Goal: Information Seeking & Learning: Learn about a topic

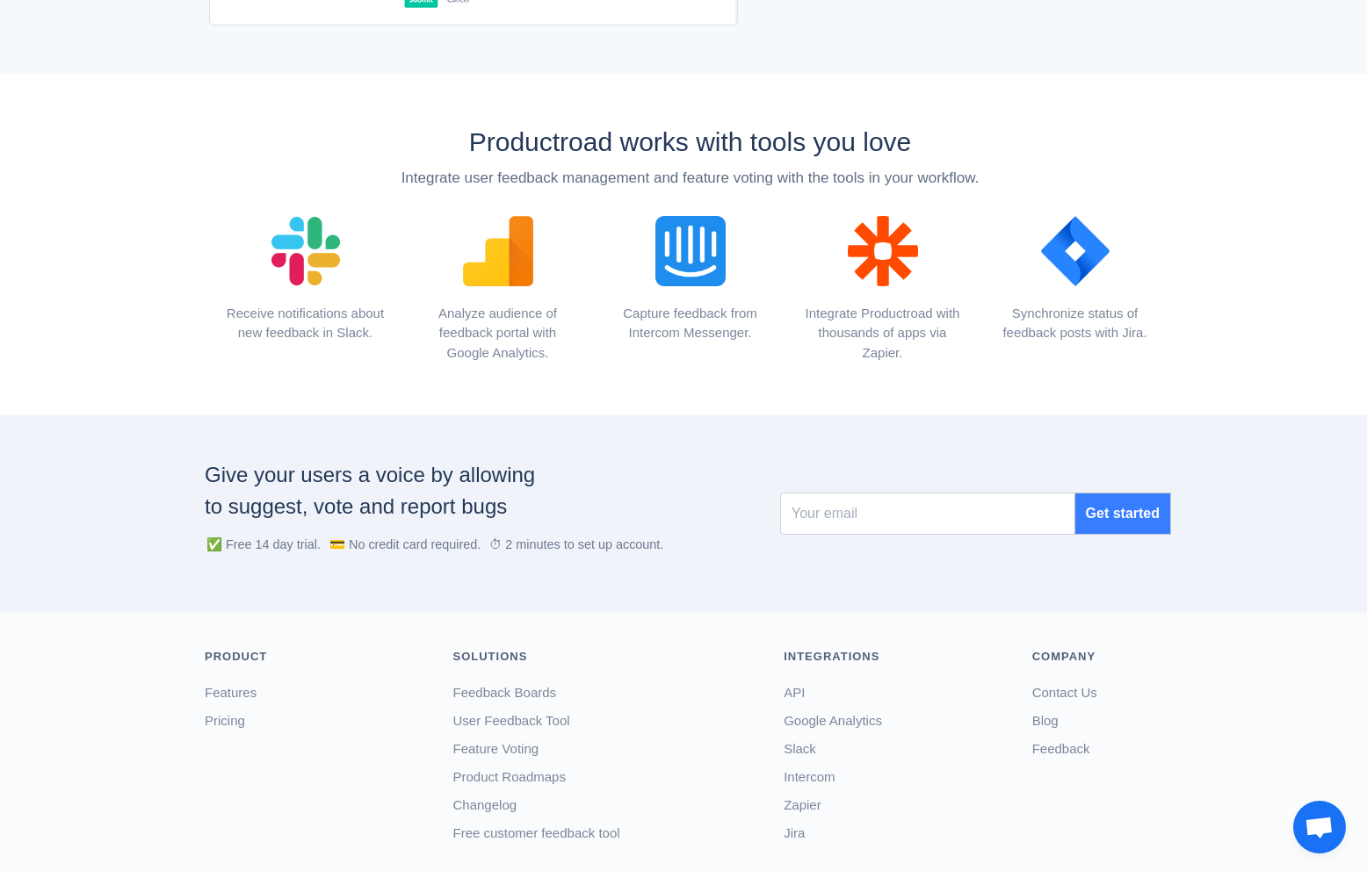
scroll to position [1889, 0]
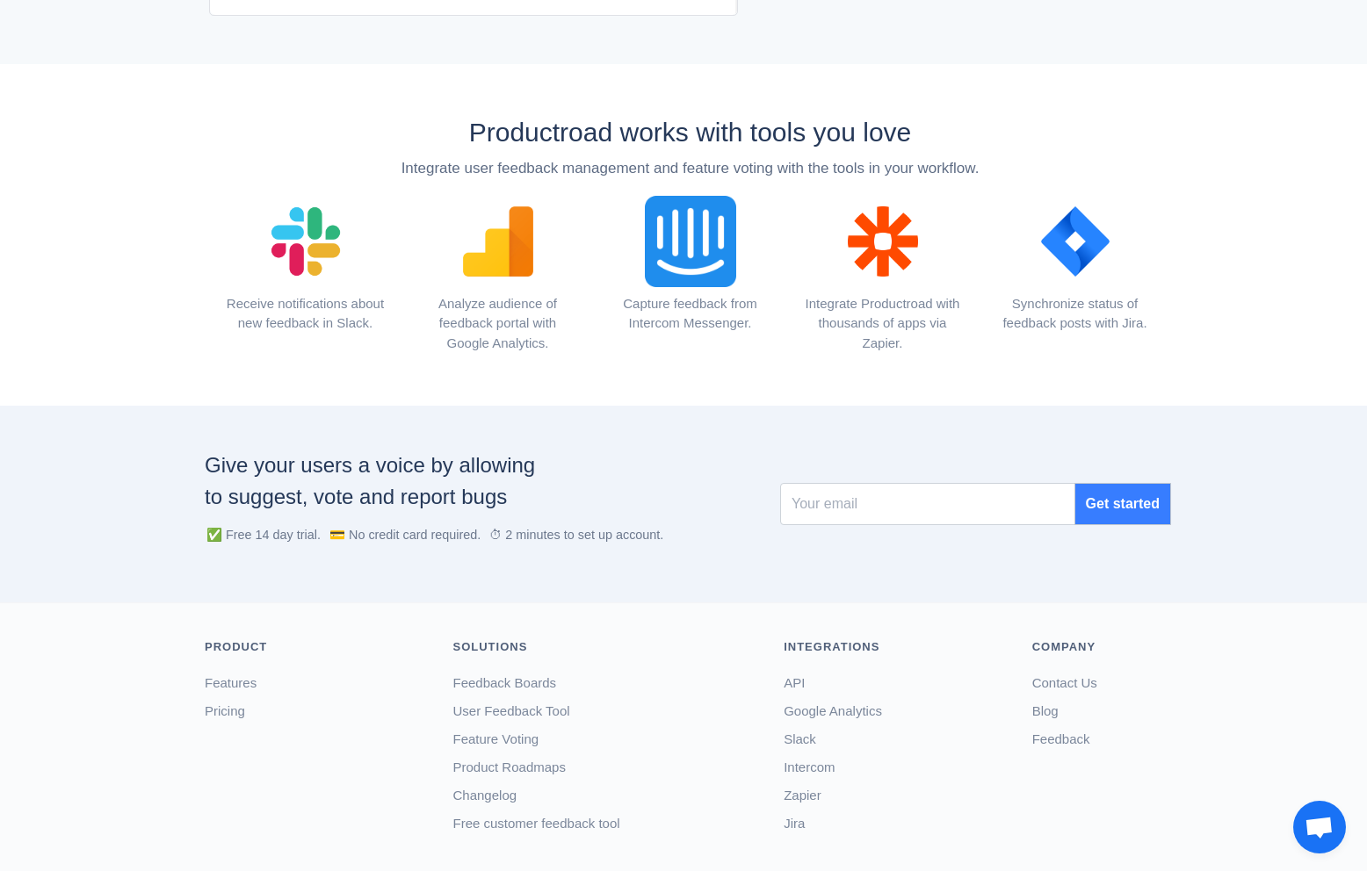
click at [697, 244] on img at bounding box center [690, 241] width 114 height 114
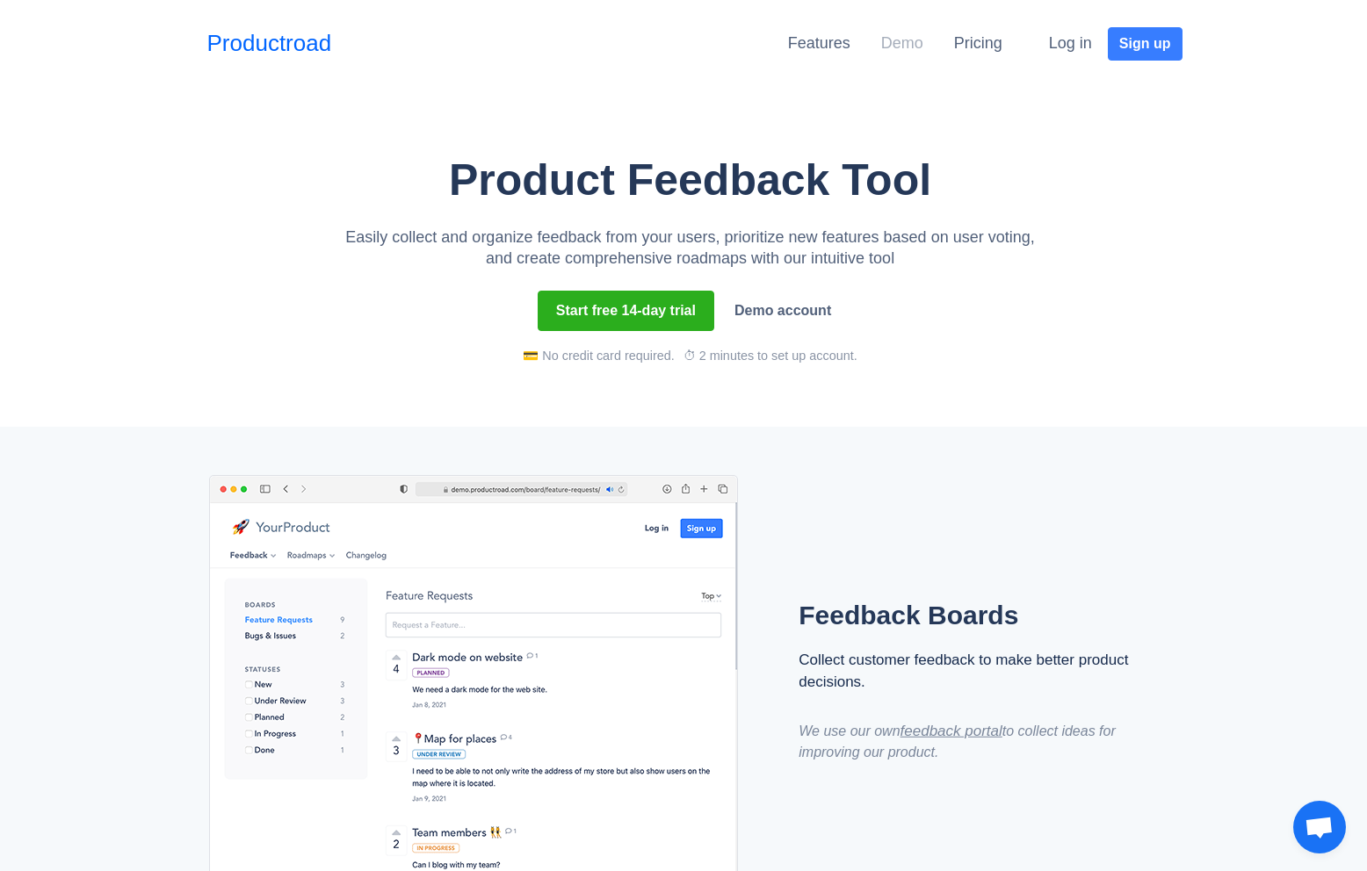
click at [889, 42] on link "Demo" at bounding box center [902, 43] width 42 height 18
click at [798, 43] on link "Features" at bounding box center [819, 43] width 62 height 18
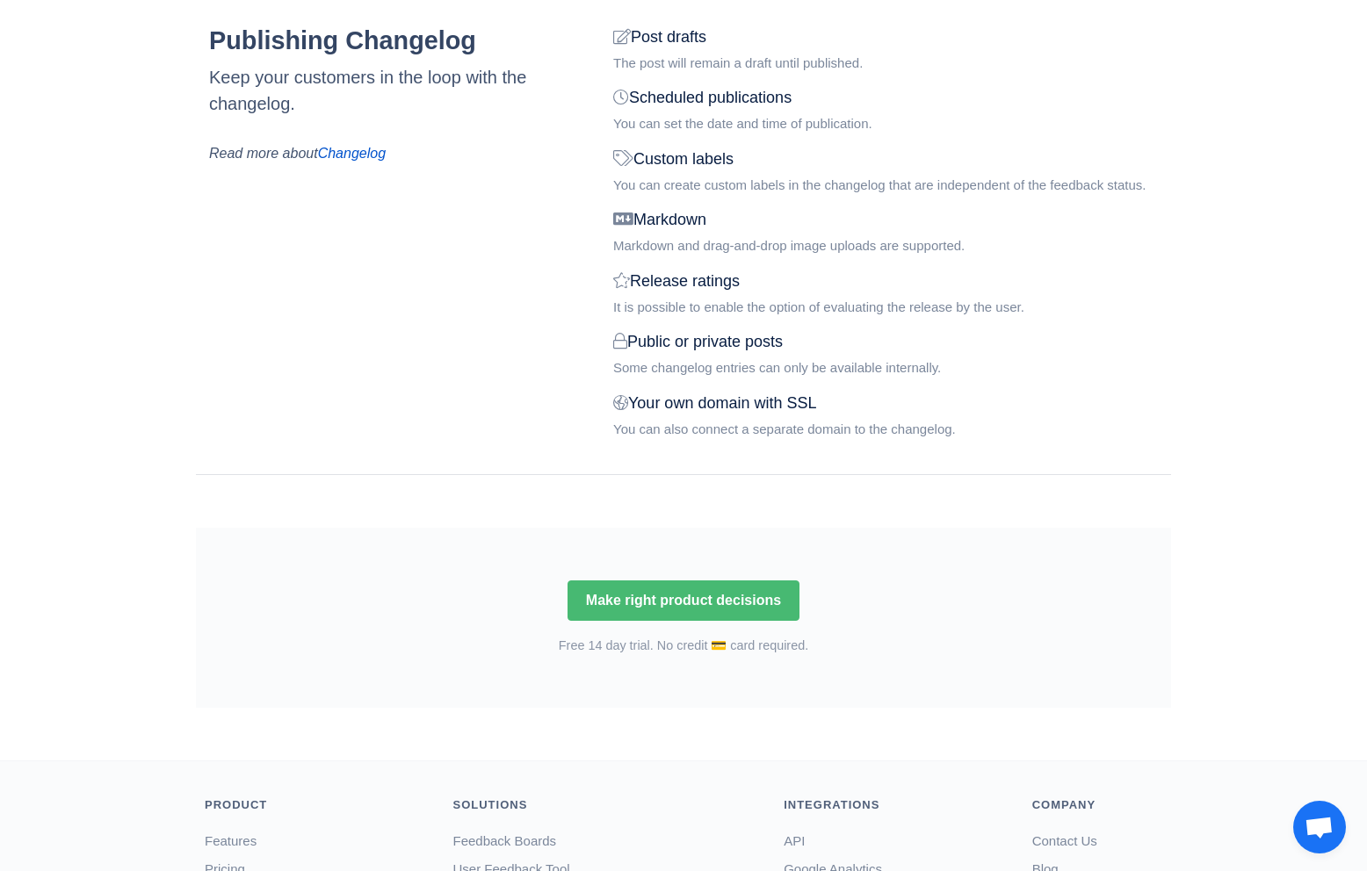
scroll to position [2142, 0]
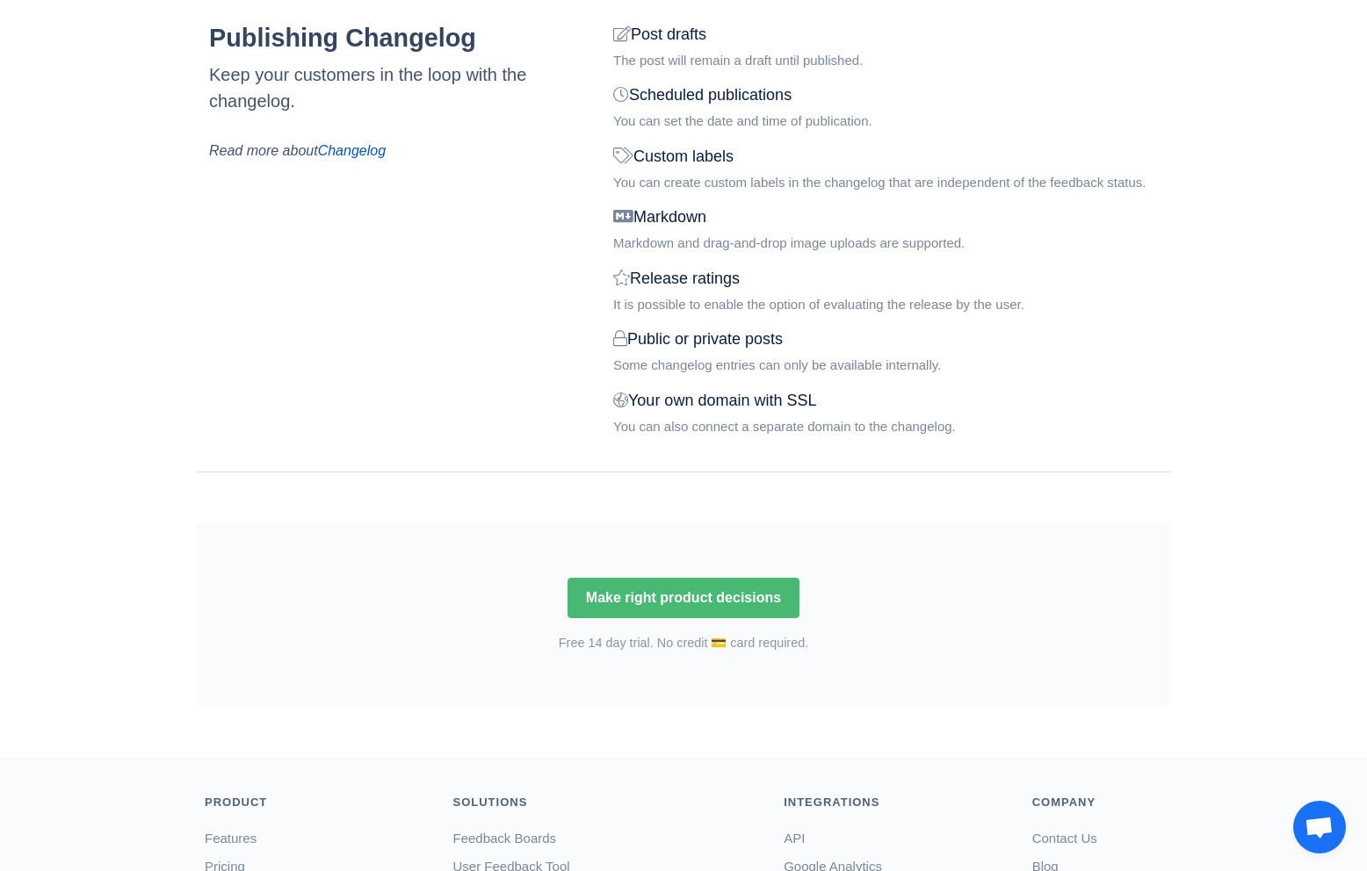
click at [1330, 820] on span "Open chat" at bounding box center [1319, 829] width 29 height 25
click at [1317, 823] on span "Open chat" at bounding box center [1319, 829] width 29 height 25
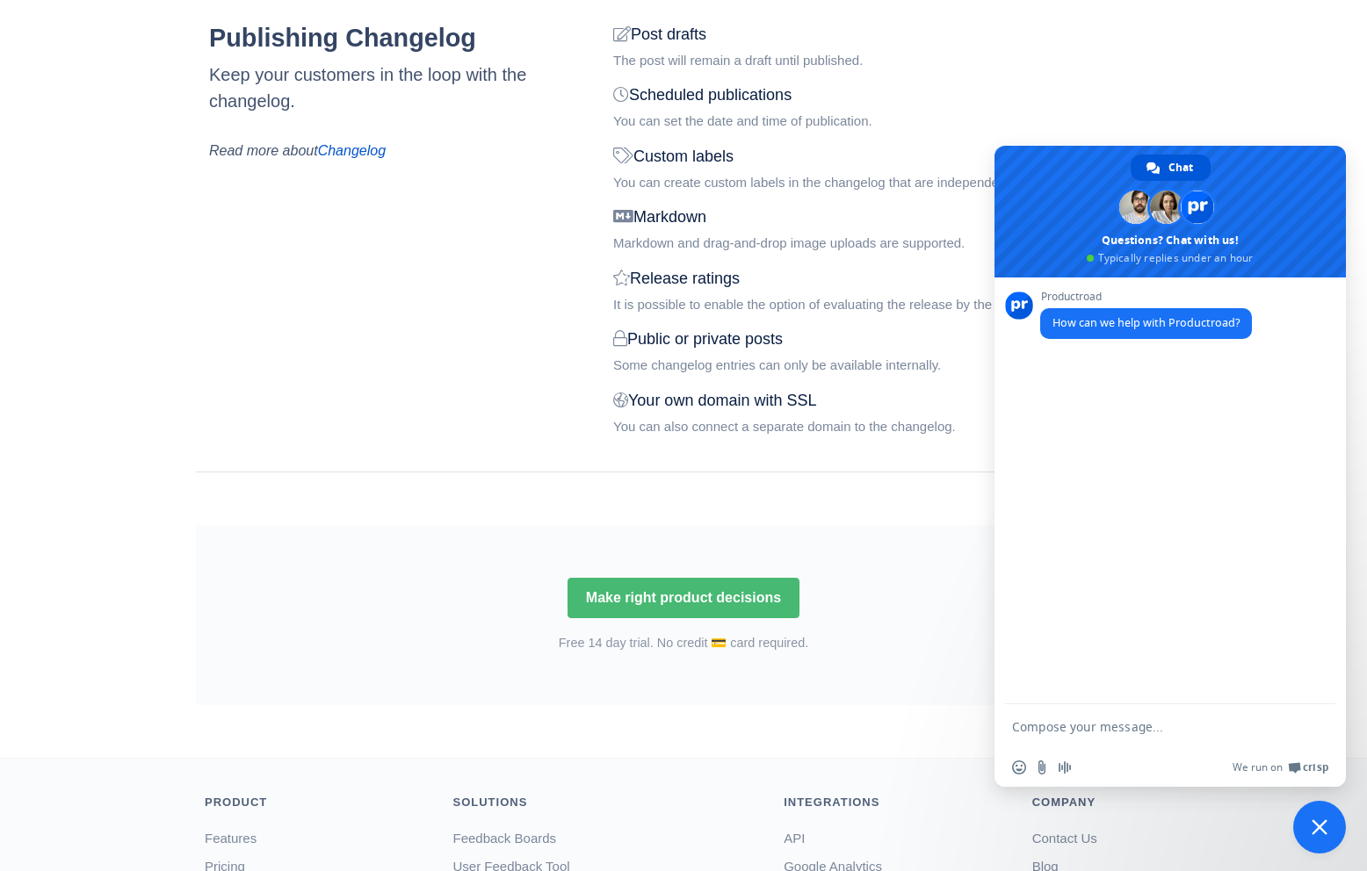
click at [1319, 821] on span "Close chat" at bounding box center [1320, 828] width 16 height 16
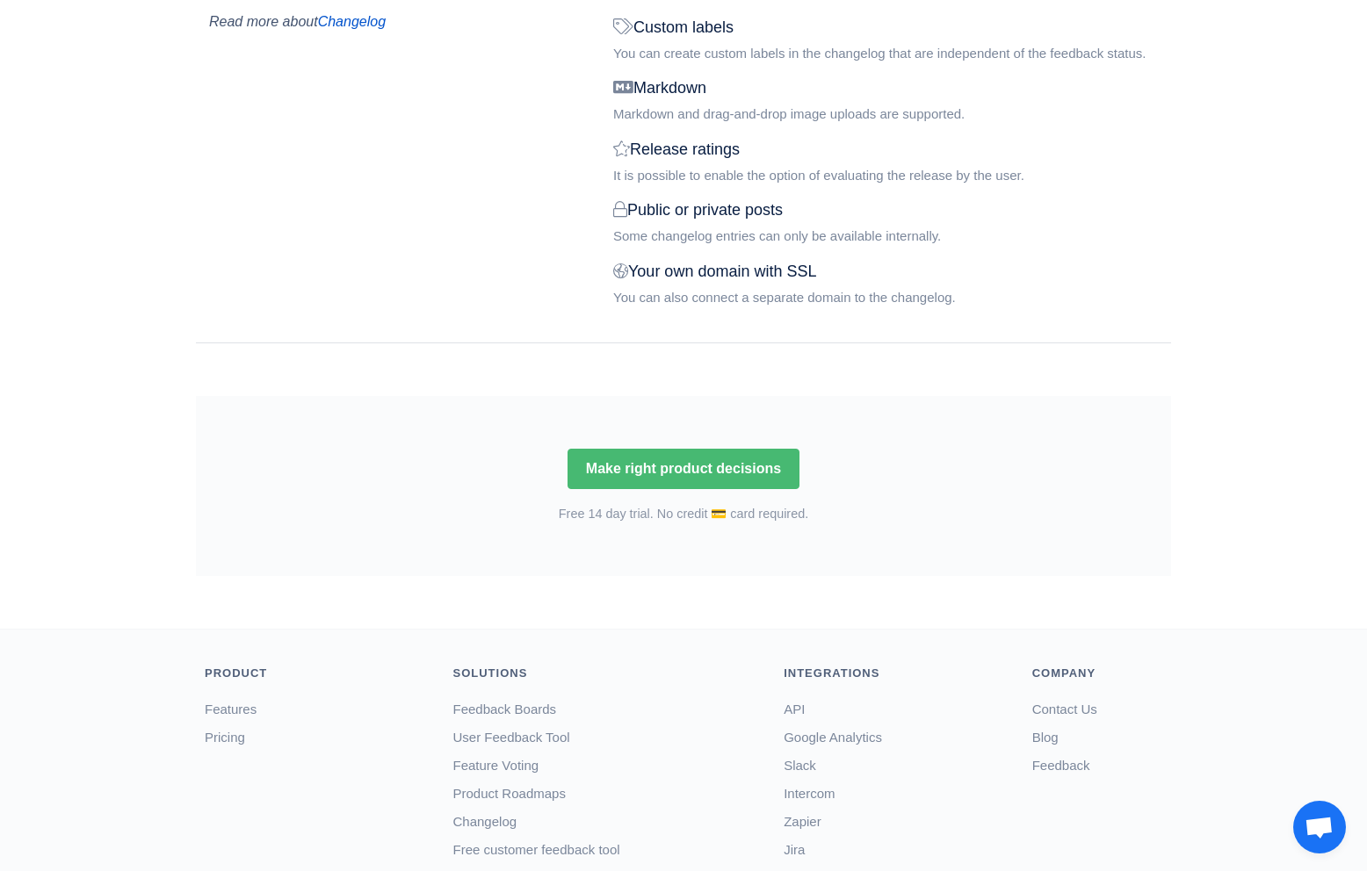
scroll to position [2374, 0]
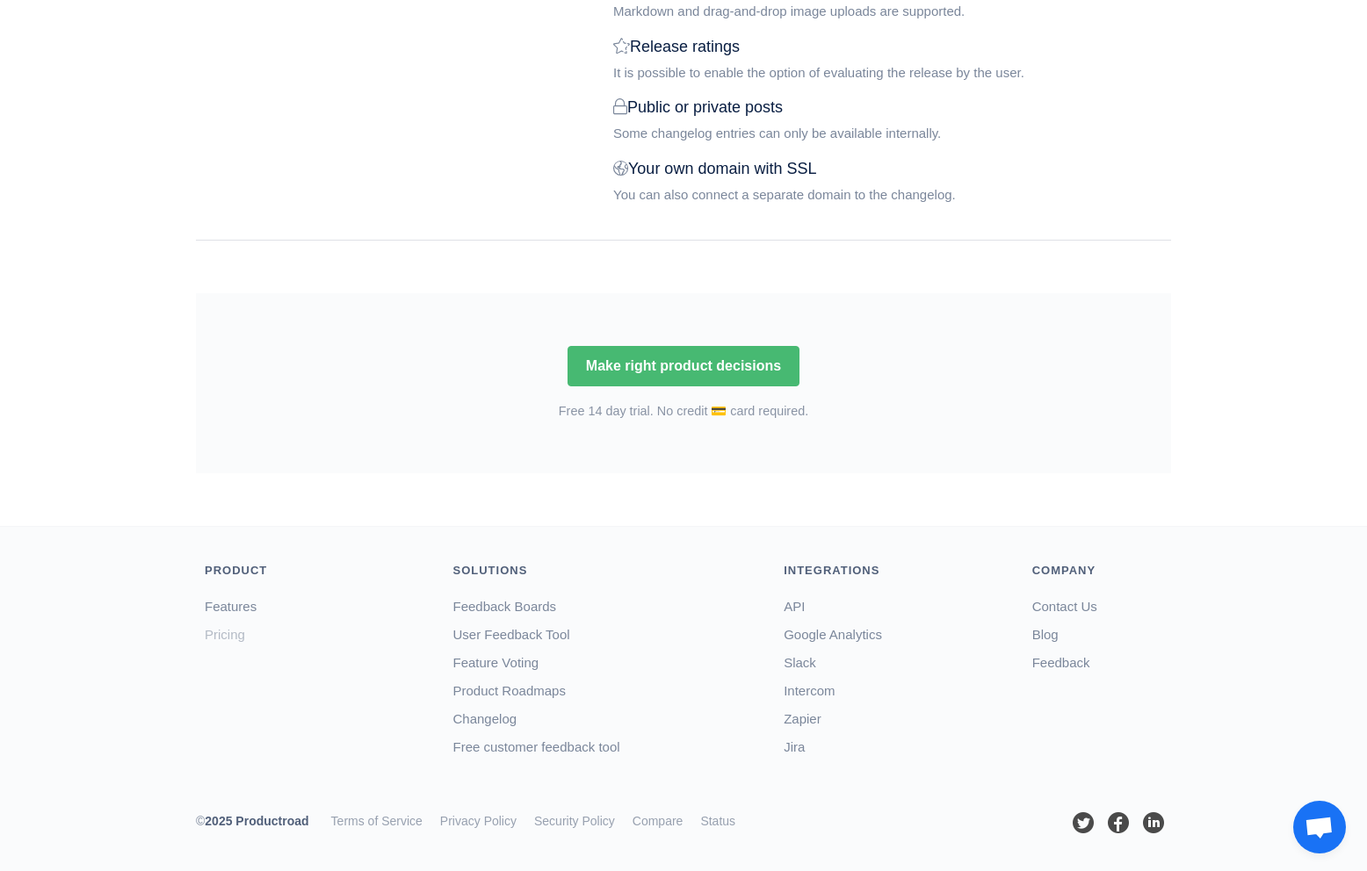
click at [227, 636] on link "Pricing" at bounding box center [225, 634] width 40 height 15
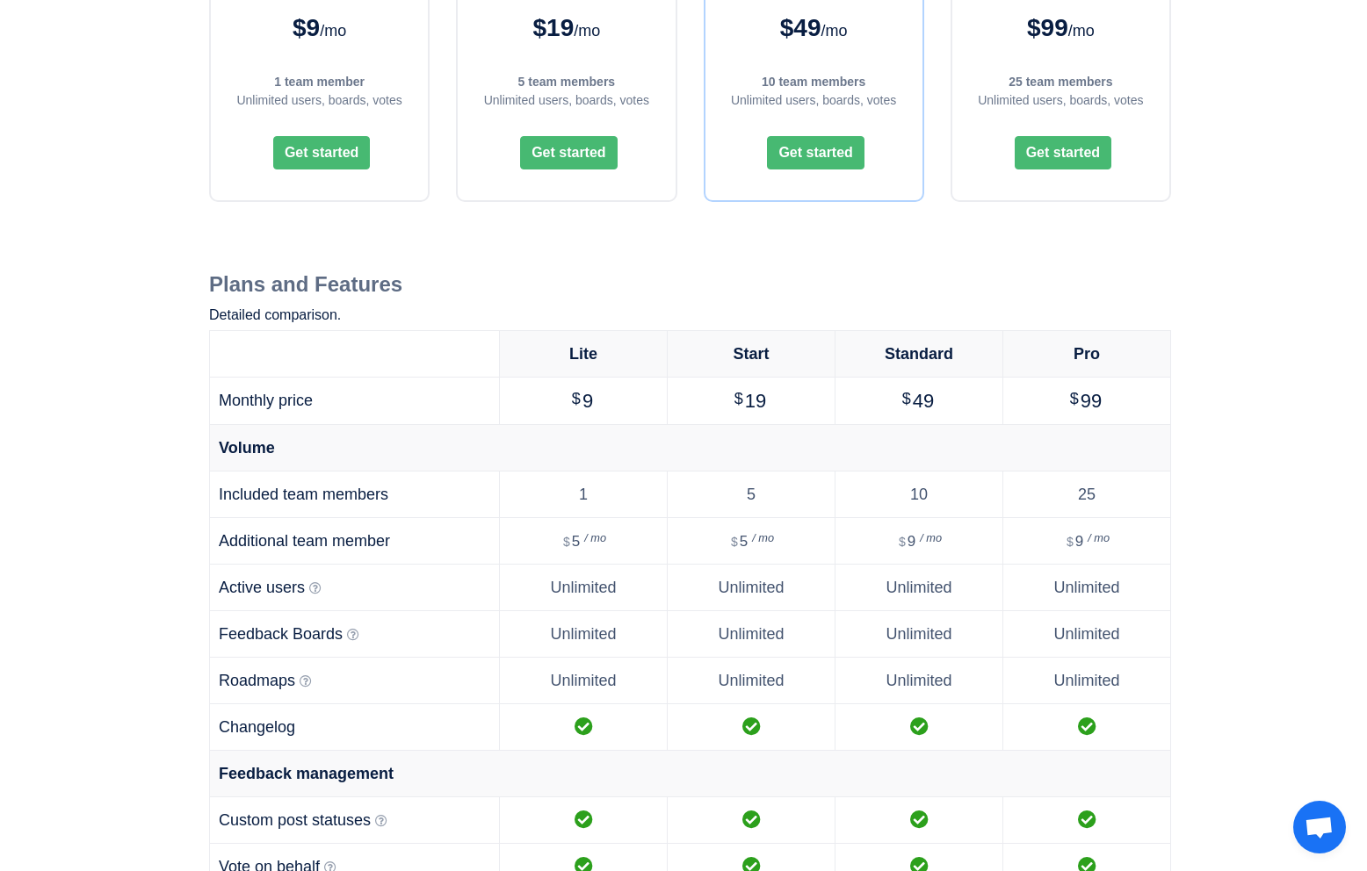
scroll to position [874, 0]
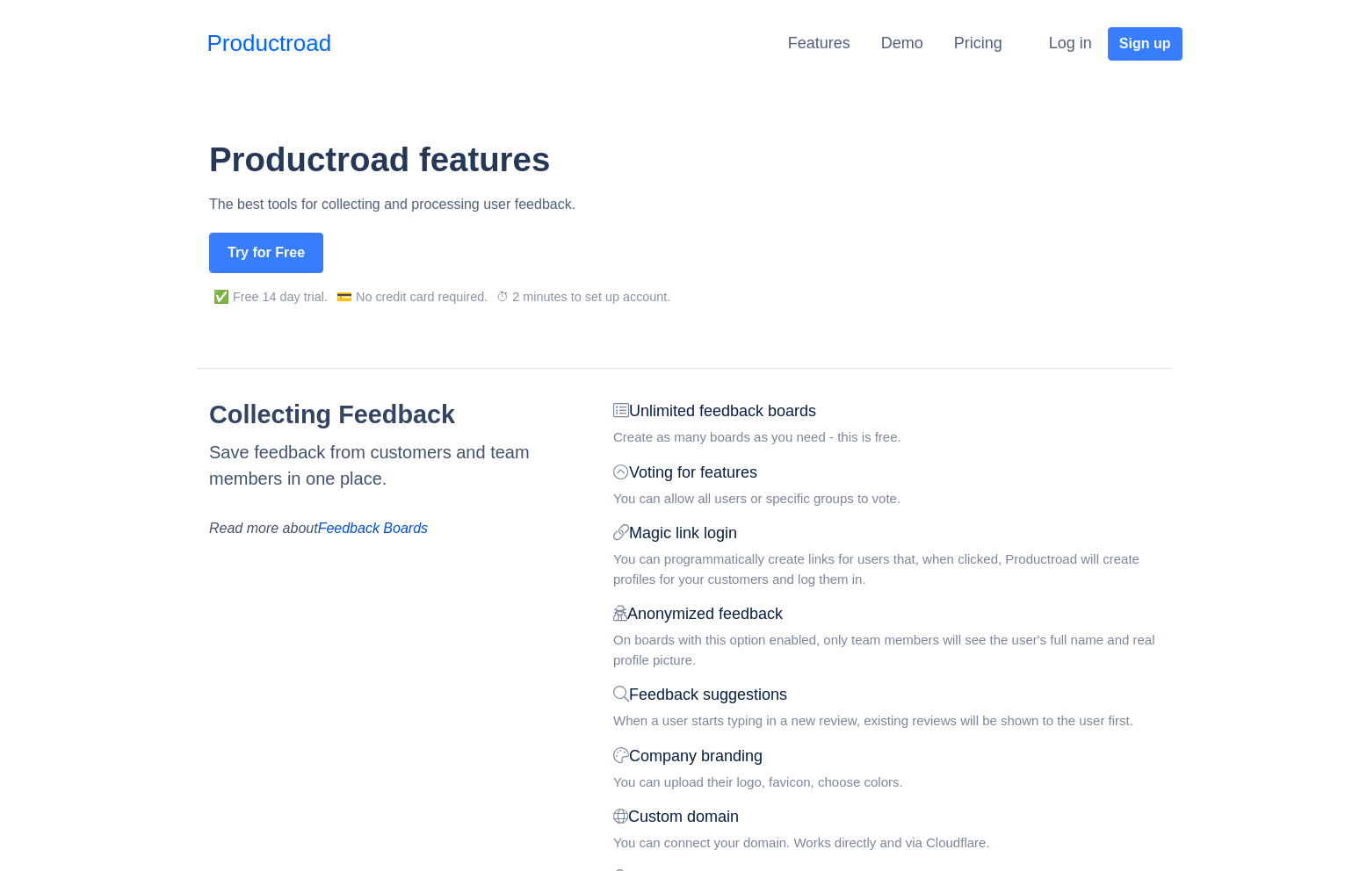
scroll to position [2374, 0]
